Goal: Information Seeking & Learning: Learn about a topic

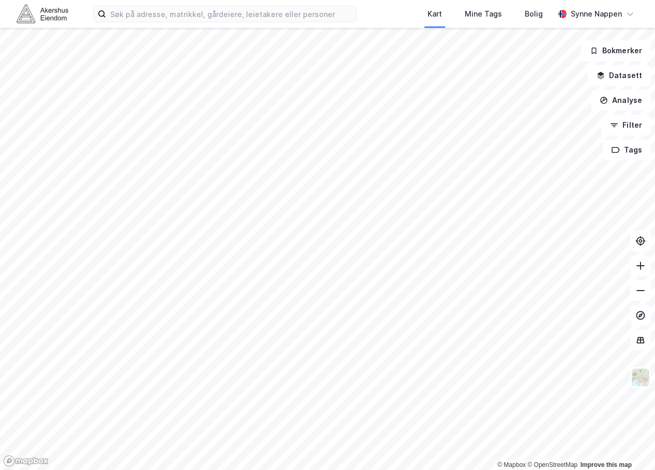
click at [207, 24] on div "Kart Mine Tags Bolig [PERSON_NAME]" at bounding box center [327, 14] width 655 height 28
click at [194, 19] on input at bounding box center [231, 13] width 250 height 15
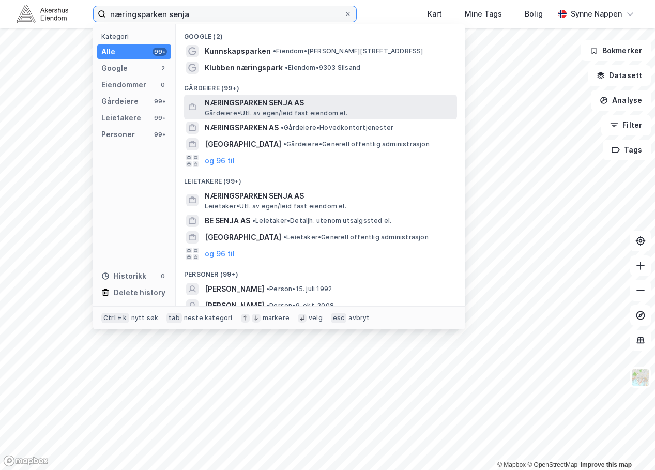
type input "næringsparken senja"
click at [342, 104] on span "NÆRINGSPARKEN SENJA AS" at bounding box center [329, 103] width 248 height 12
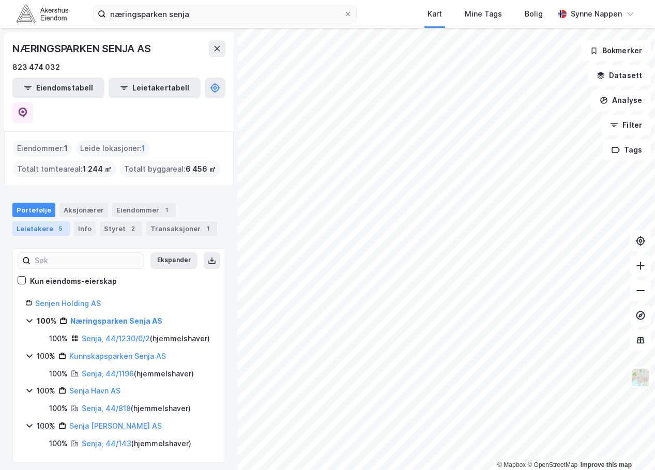
click at [55, 223] on div "5" at bounding box center [60, 228] width 10 height 10
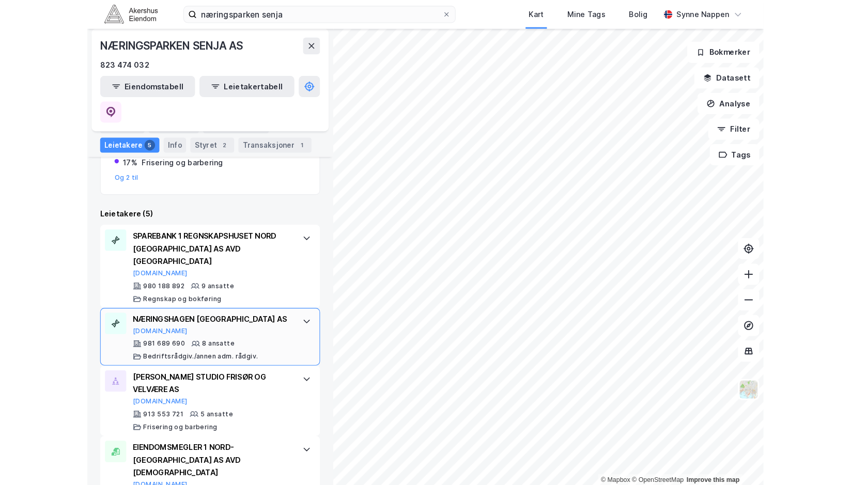
scroll to position [253, 0]
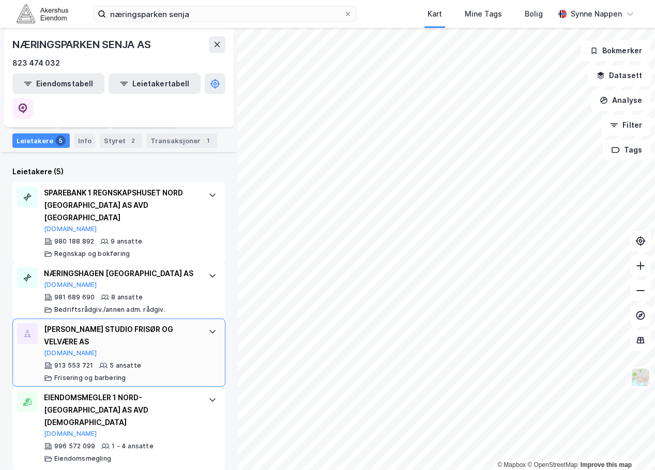
click at [135, 323] on div "[PERSON_NAME] STUDIO FRISØR OG VELVÆRE AS" at bounding box center [121, 335] width 154 height 25
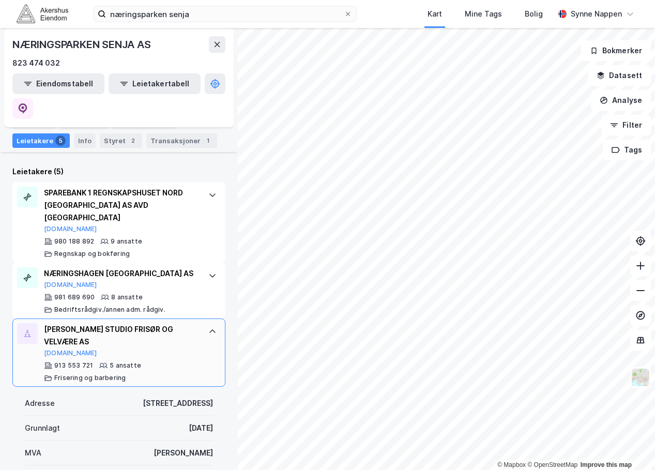
click at [135, 323] on div "[PERSON_NAME] STUDIO FRISØR OG VELVÆRE AS" at bounding box center [121, 335] width 154 height 25
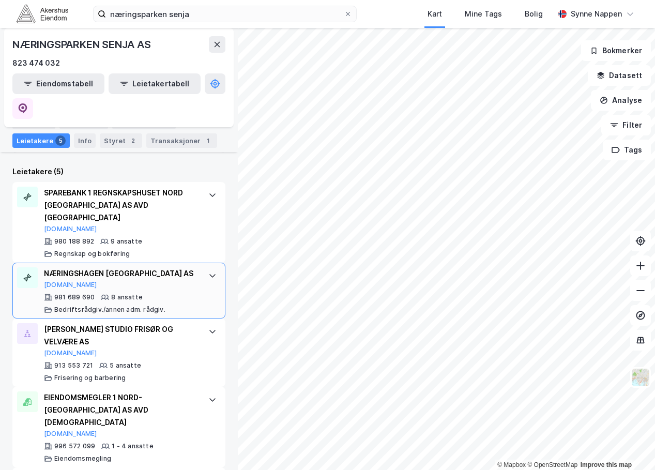
click at [167, 267] on div "NÆRINGSHAGEN [GEOGRAPHIC_DATA] AS [DOMAIN_NAME]" at bounding box center [121, 278] width 154 height 22
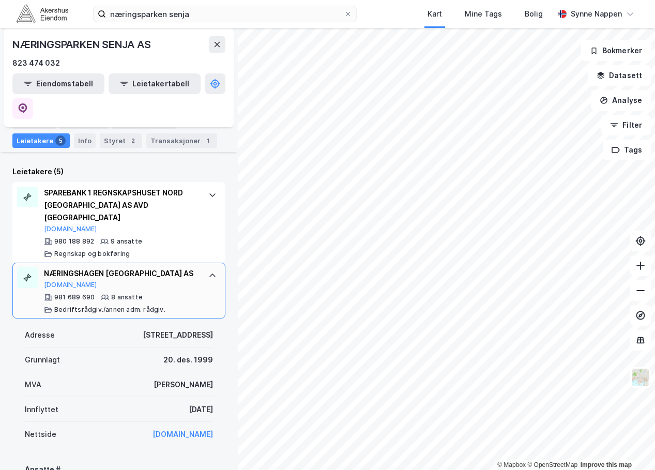
click at [167, 267] on div "NÆRINGSHAGEN [GEOGRAPHIC_DATA] AS [DOMAIN_NAME]" at bounding box center [121, 278] width 154 height 22
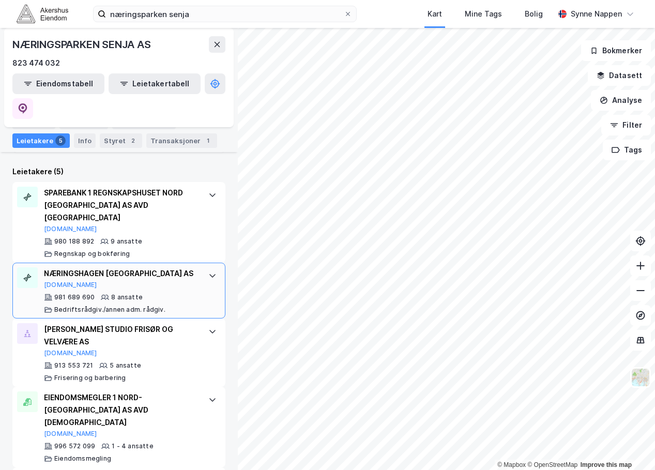
click at [167, 267] on div "NÆRINGSHAGEN [GEOGRAPHIC_DATA] AS [DOMAIN_NAME]" at bounding box center [121, 278] width 154 height 22
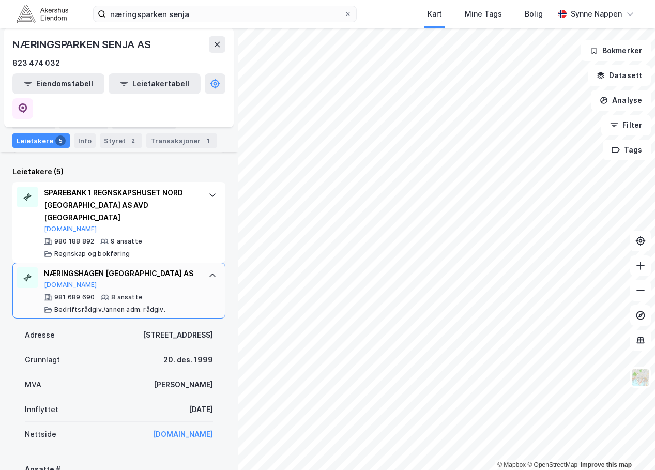
click at [167, 267] on div "NÆRINGSHAGEN [GEOGRAPHIC_DATA] AS [DOMAIN_NAME]" at bounding box center [121, 278] width 154 height 22
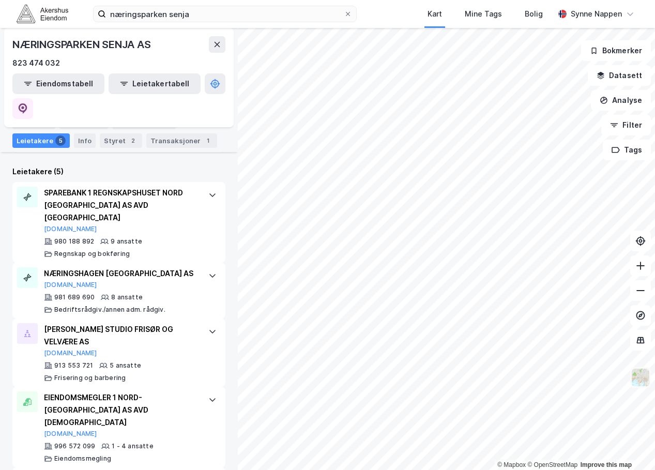
click at [640, 380] on img at bounding box center [640, 377] width 20 height 20
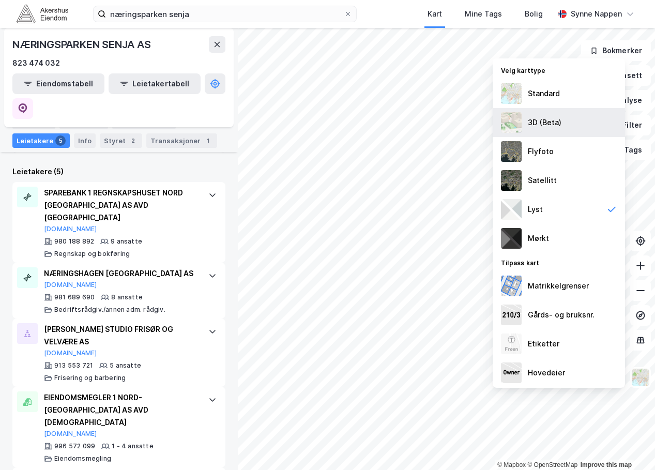
click at [554, 129] on div "3D (Beta)" at bounding box center [544, 122] width 34 height 12
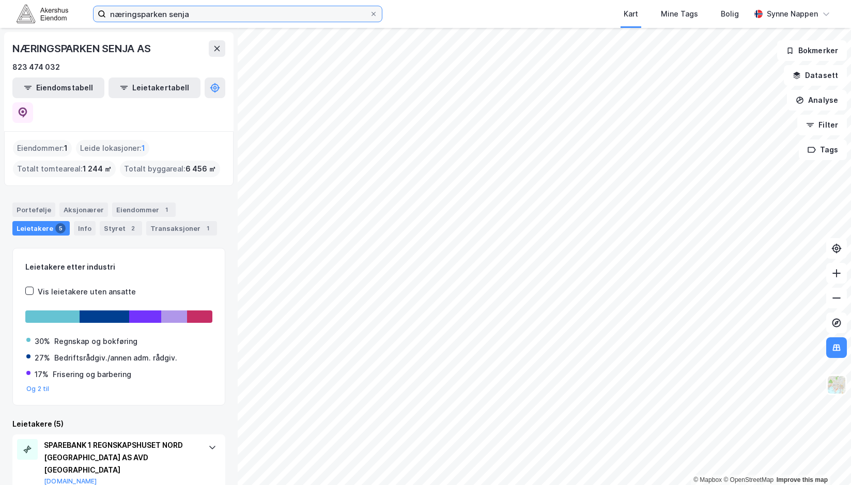
click at [271, 9] on input "næringsparken senja" at bounding box center [237, 13] width 263 height 15
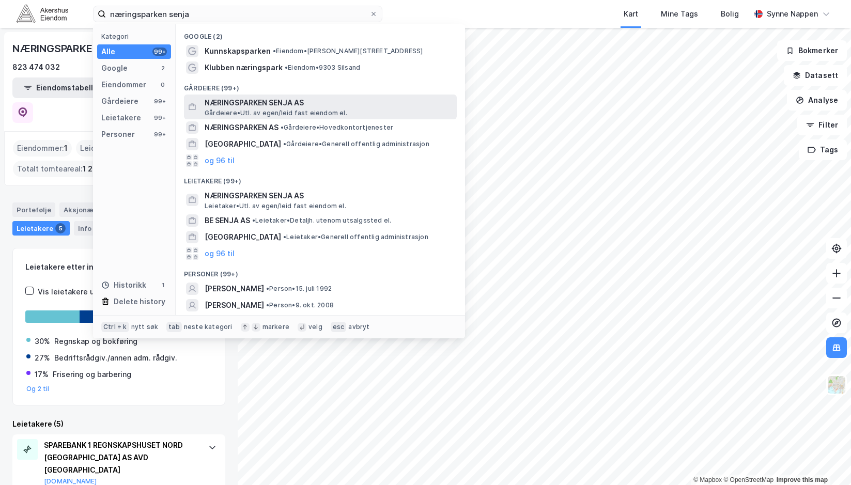
click at [297, 103] on span "NÆRINGSPARKEN SENJA AS" at bounding box center [329, 103] width 248 height 12
